Goal: Task Accomplishment & Management: Manage account settings

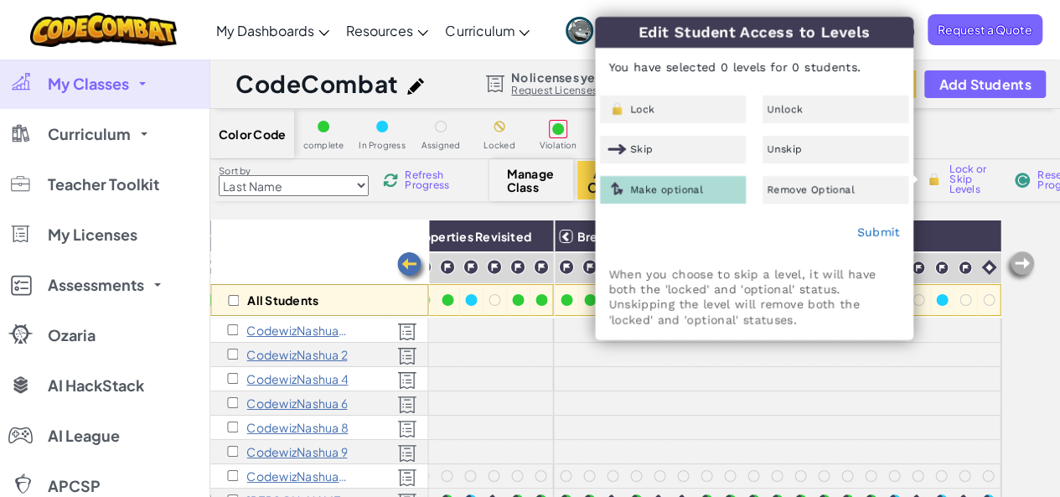
click at [297, 220] on div "All Students" at bounding box center [319, 267] width 218 height 97
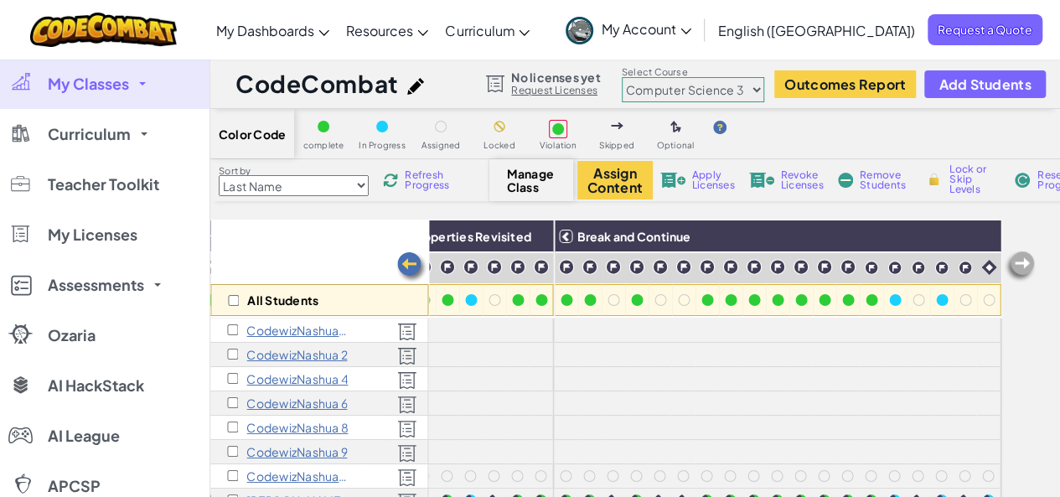
click at [710, 83] on select "Junior Introduction to Computer Science Game Development 1 Web Development 1 Co…" at bounding box center [693, 89] width 142 height 25
select select "56462f935afde0c6fd30fc8d"
click at [622, 77] on select "Junior Introduction to Computer Science Game Development 1 Web Development 1 Co…" at bounding box center [693, 89] width 142 height 25
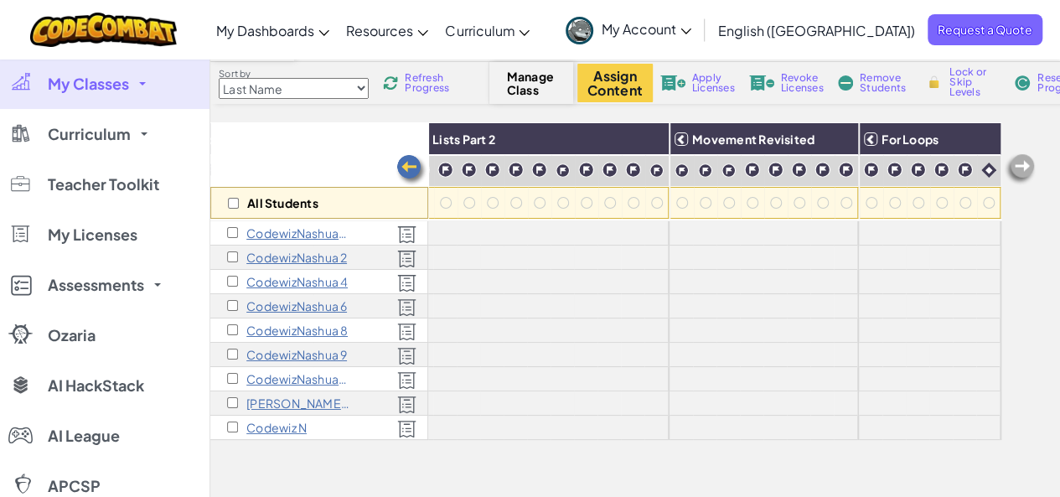
scroll to position [251, 0]
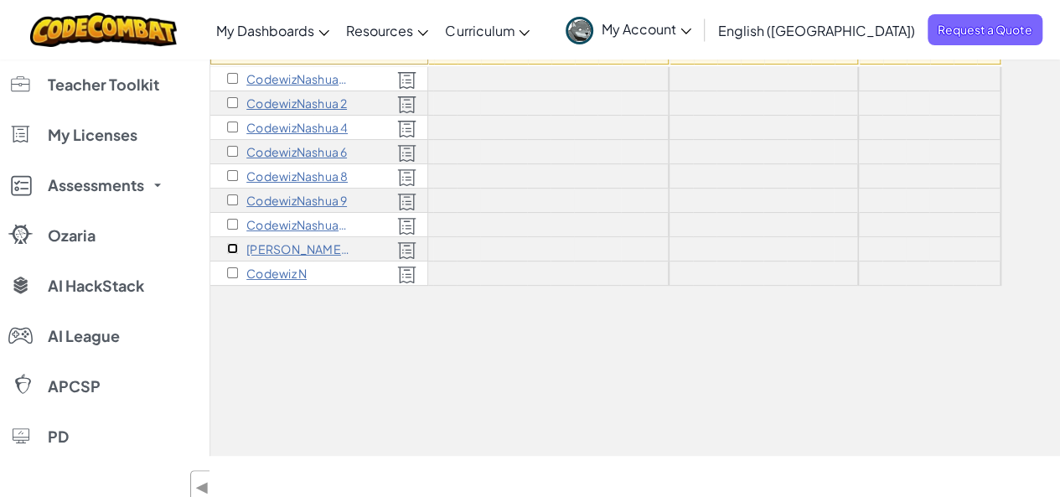
click at [230, 244] on input "checkbox" at bounding box center [232, 248] width 11 height 11
checkbox input "true"
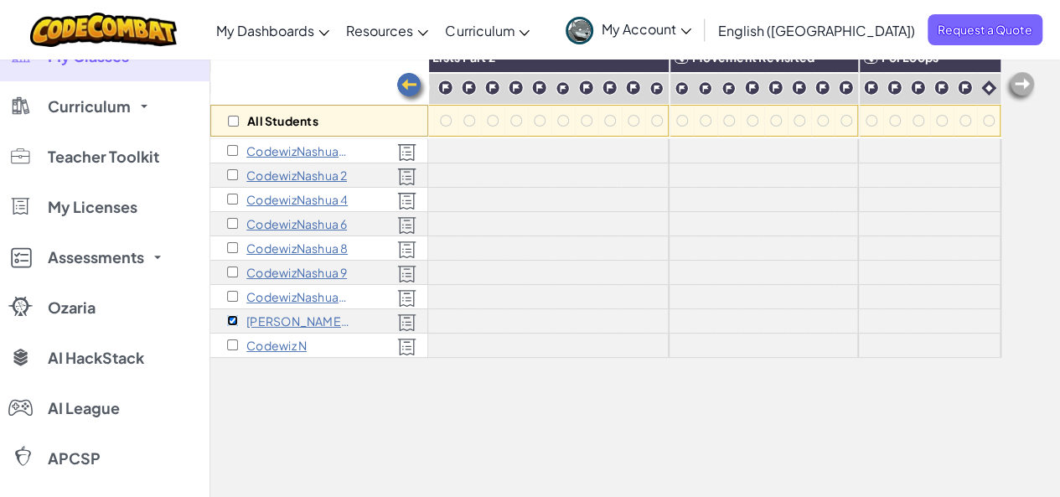
scroll to position [0, 0]
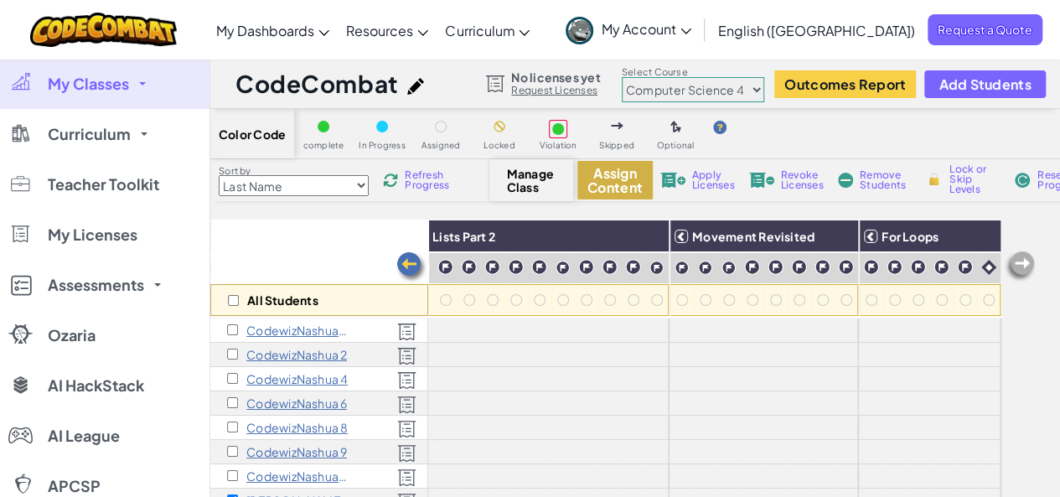
click at [647, 190] on button "Assign Content" at bounding box center [614, 180] width 75 height 39
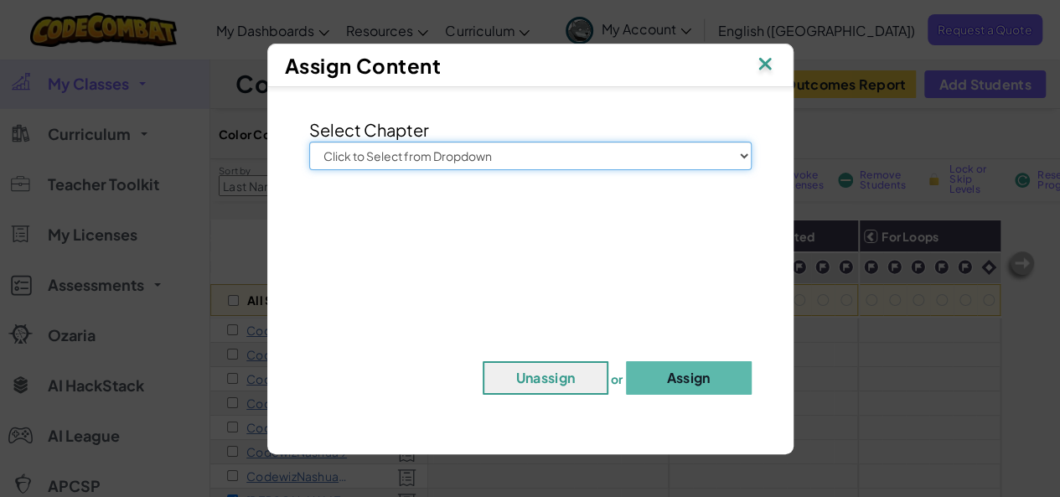
drag, startPoint x: 543, startPoint y: 158, endPoint x: 542, endPoint y: 167, distance: 8.4
click at [543, 158] on select "Click to Select from Dropdown Junior Introduction to Computer Science Game Deve…" at bounding box center [530, 156] width 442 height 28
select select "Computer Science 4"
click at [309, 142] on select "Click to Select from Dropdown Junior Introduction to Computer Science Game Deve…" at bounding box center [530, 156] width 442 height 28
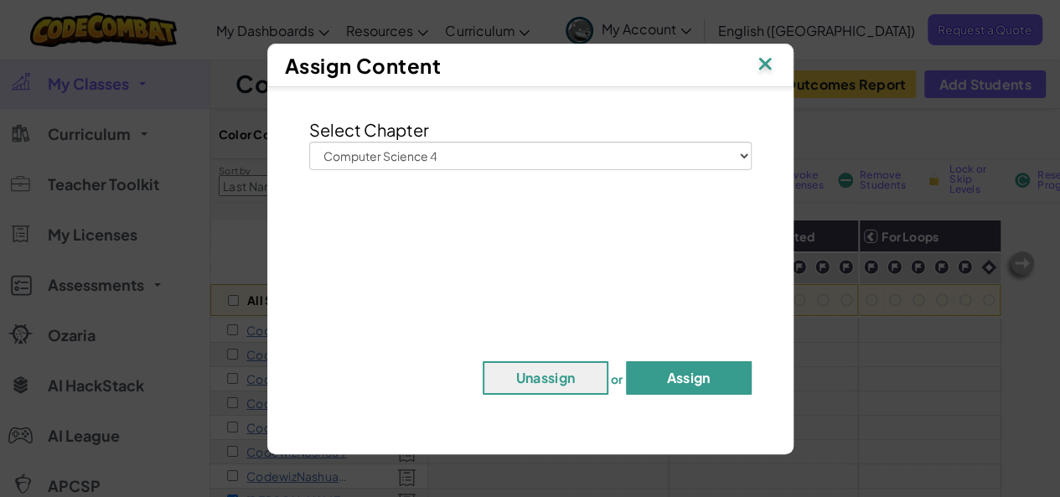
click at [722, 386] on button "Assign" at bounding box center [689, 378] width 126 height 34
click at [705, 378] on button "Assign" at bounding box center [689, 378] width 126 height 34
click at [656, 401] on div "Select Chapter Click to Select from Dropdown Junior Introduction to Computer Sc…" at bounding box center [530, 261] width 509 height 333
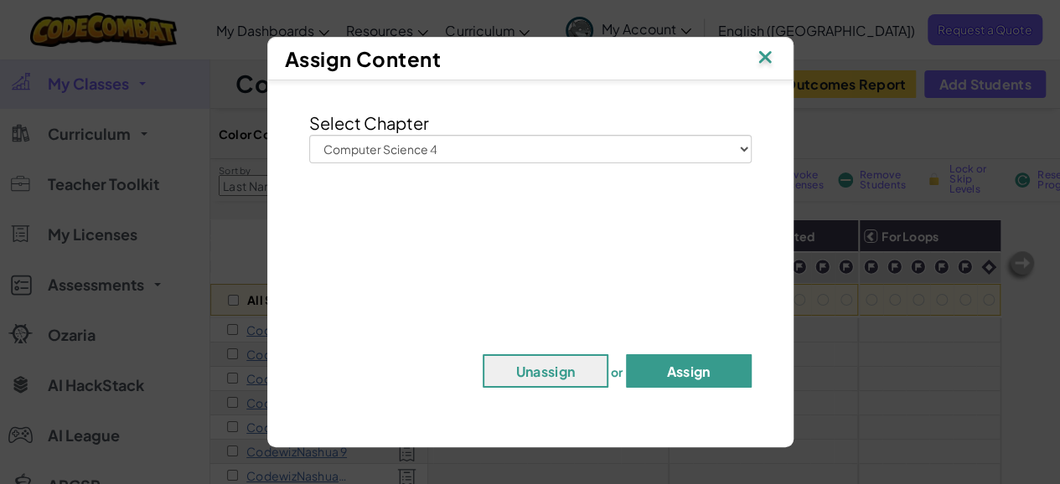
click at [669, 381] on button "Assign" at bounding box center [689, 371] width 126 height 34
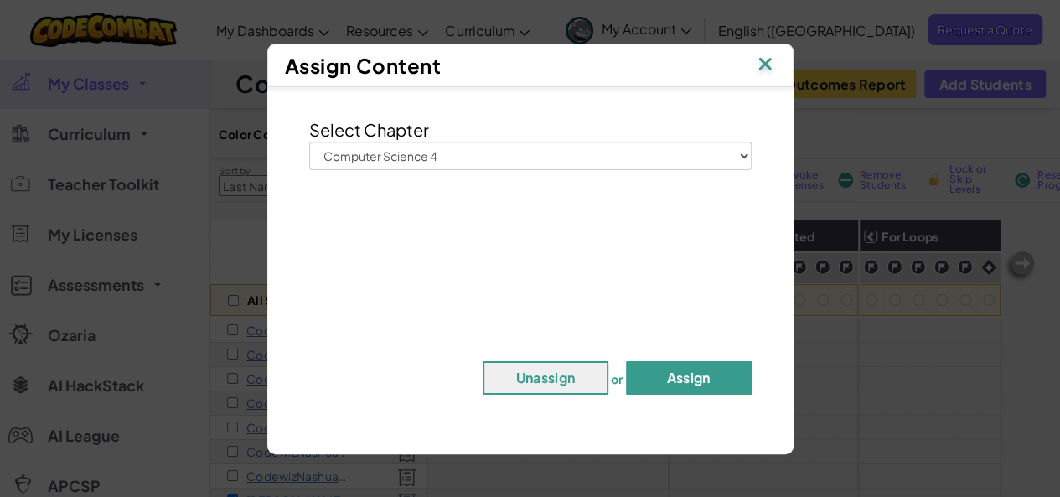
click at [669, 381] on button "Assign" at bounding box center [689, 378] width 126 height 34
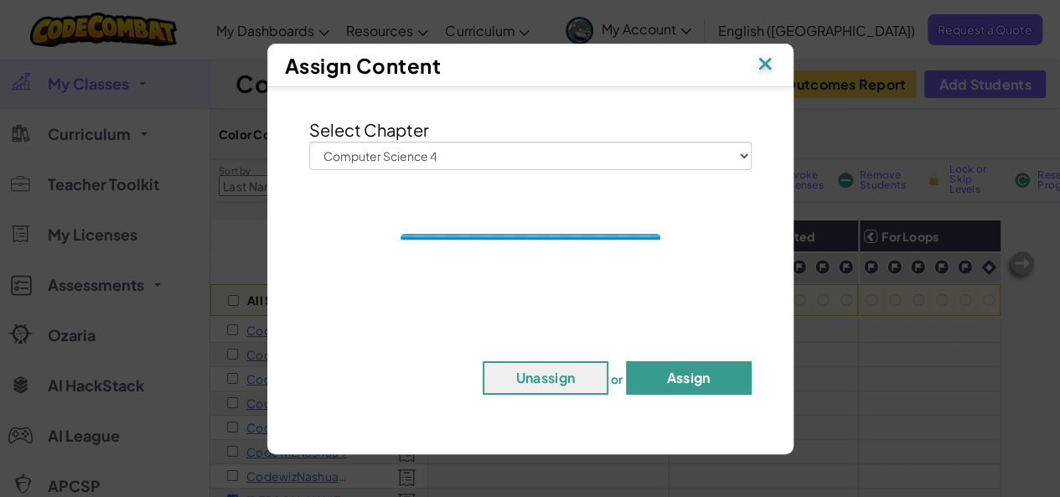
click at [669, 381] on button "Assign" at bounding box center [689, 378] width 126 height 34
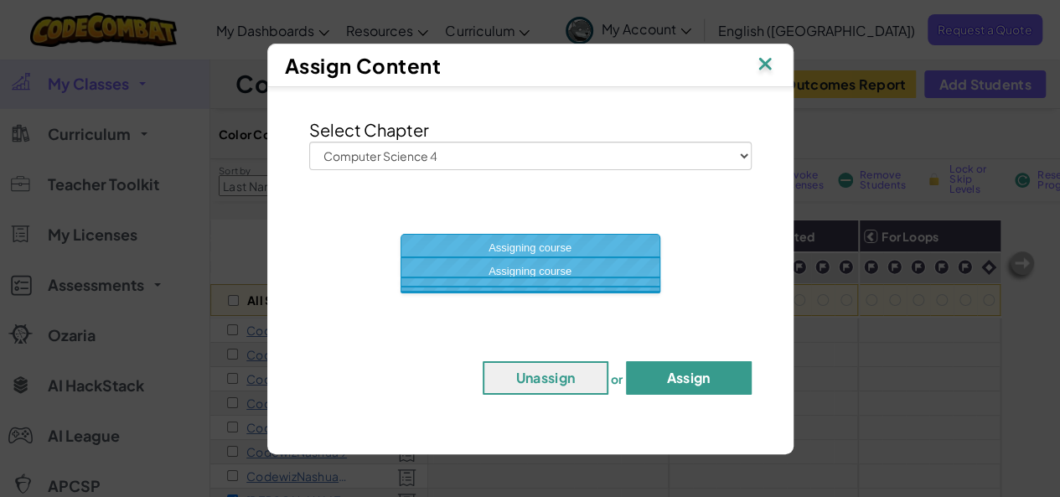
click at [669, 381] on button "Assign" at bounding box center [689, 378] width 126 height 34
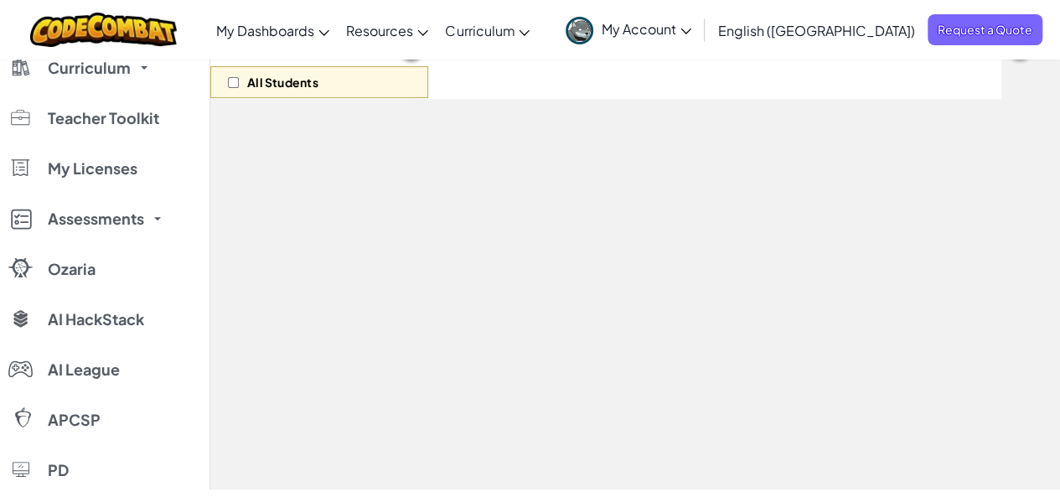
scroll to position [168, 0]
